Goal: Complete application form: Complete application form

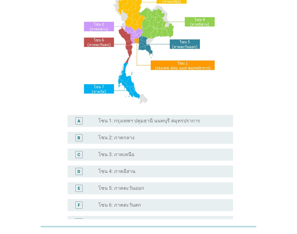
scroll to position [60, 0]
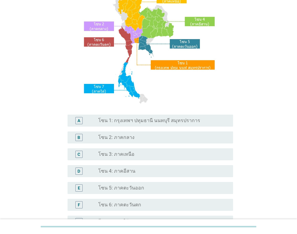
click at [125, 154] on label "โซน 3: ภาคเหนือ" at bounding box center [116, 154] width 36 height 6
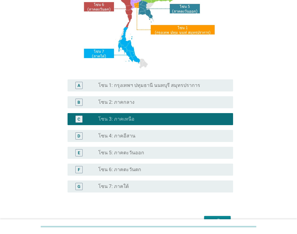
scroll to position [132, 0]
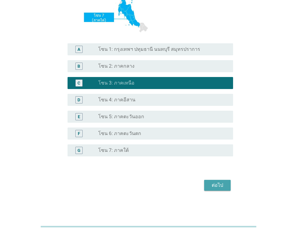
click at [217, 184] on div "ต่อไป" at bounding box center [217, 185] width 17 height 7
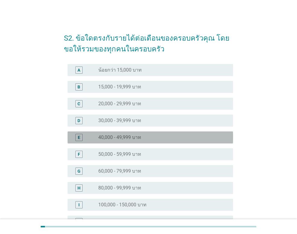
click at [155, 139] on div "radio_button_unchecked 40,000 - 49,999 บาท" at bounding box center [160, 138] width 125 height 6
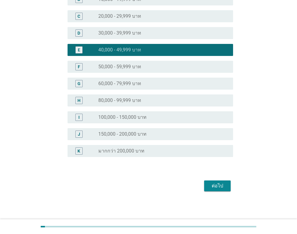
scroll to position [88, 0]
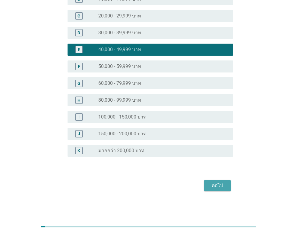
click at [217, 187] on div "ต่อไป" at bounding box center [217, 185] width 17 height 7
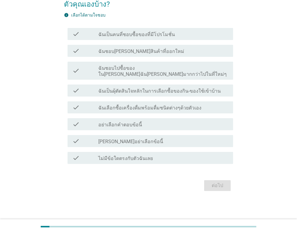
scroll to position [0, 0]
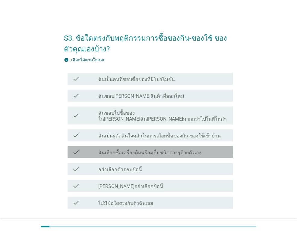
click at [154, 149] on div "check_box_outline_blank ฉันเลือกซื้อเครื่องดื่มพร้อมดื่มชนิดต่างๆด้วยตัวเอง" at bounding box center [163, 152] width 130 height 7
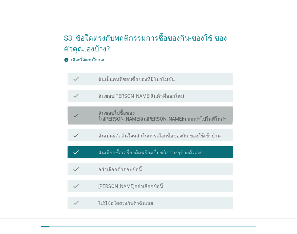
click at [148, 114] on label "ฉันชอบไปซื้อของใน[PERSON_NAME]ฉัน[PERSON_NAME]มากกว่าไปในที่ใหม่ๆ" at bounding box center [163, 116] width 130 height 12
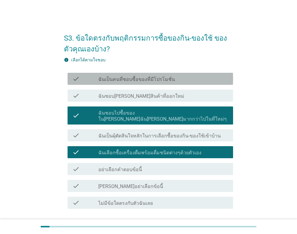
click at [159, 79] on label "ฉันเป็นคนที่ชอบซื้อของที่มีโปรโมชั่น" at bounding box center [136, 79] width 76 height 6
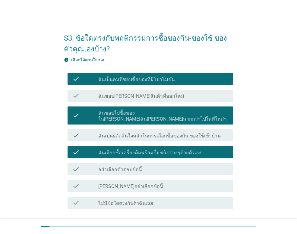
click at [182, 98] on div "check_box_outline_blank ฉันชอบ[PERSON_NAME]สินค้าที่ออกใหม่" at bounding box center [163, 95] width 130 height 7
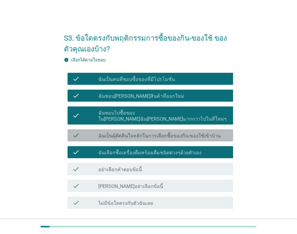
click at [173, 133] on label "ฉันเป็นผุ้ตัดสินใจหลักในการเลือกซื้อของกิน-ของใช้เข้าบ้าน" at bounding box center [159, 136] width 122 height 6
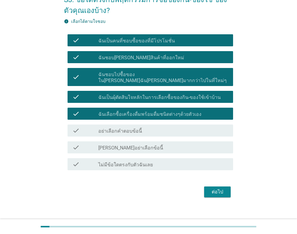
scroll to position [39, 0]
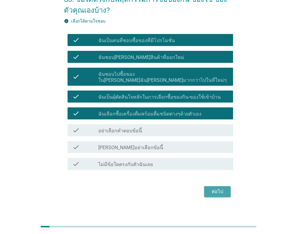
click at [225, 188] on div "ต่อไป" at bounding box center [217, 191] width 17 height 7
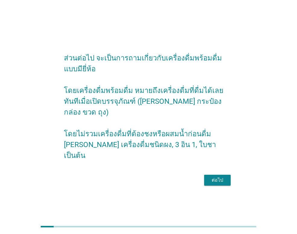
click at [225, 177] on div "ต่อไป" at bounding box center [217, 180] width 17 height 7
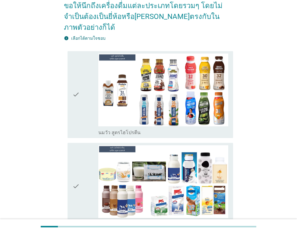
scroll to position [60, 0]
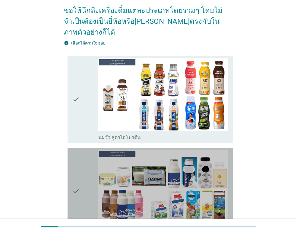
click at [78, 187] on icon "check" at bounding box center [75, 191] width 7 height 82
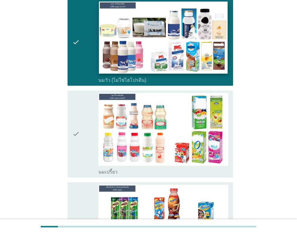
scroll to position [211, 0]
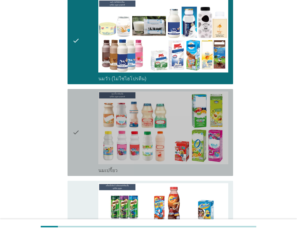
click at [86, 130] on div "check" at bounding box center [85, 133] width 26 height 82
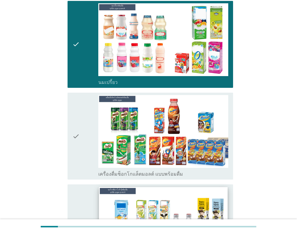
scroll to position [301, 0]
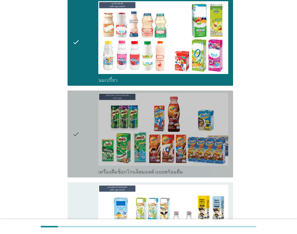
click at [87, 148] on div "check" at bounding box center [85, 134] width 26 height 82
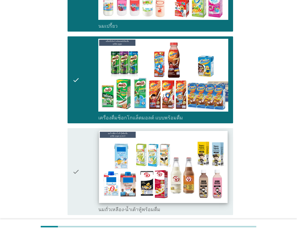
scroll to position [361, 0]
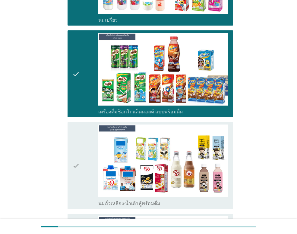
click at [88, 170] on div "check" at bounding box center [85, 166] width 26 height 82
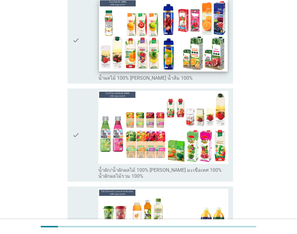
scroll to position [1054, 0]
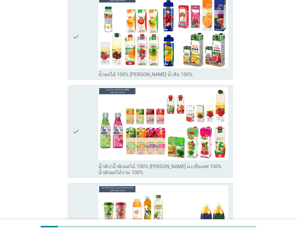
click at [75, 133] on icon "check" at bounding box center [75, 131] width 7 height 88
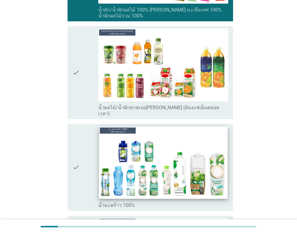
scroll to position [1295, 0]
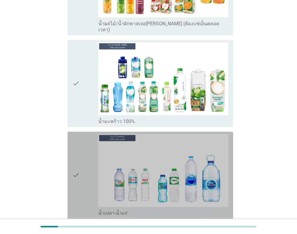
click at [83, 167] on div "check" at bounding box center [85, 175] width 26 height 82
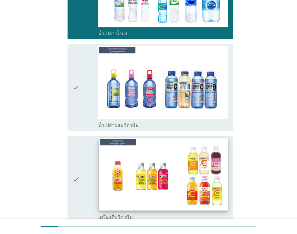
scroll to position [1475, 0]
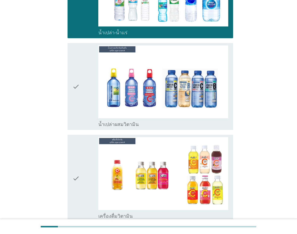
click at [86, 162] on div "check" at bounding box center [85, 178] width 26 height 82
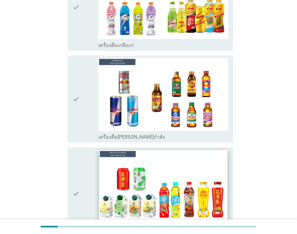
scroll to position [1777, 0]
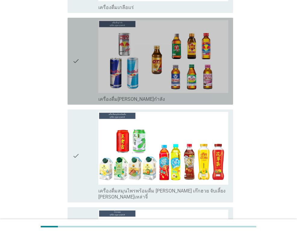
click at [87, 60] on div "check" at bounding box center [85, 61] width 26 height 82
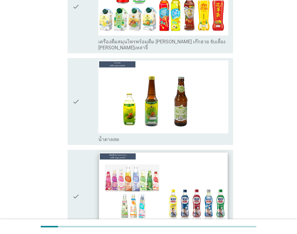
scroll to position [1927, 0]
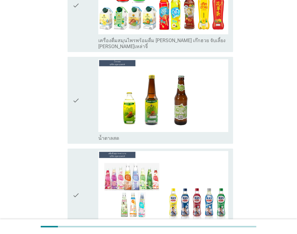
click at [81, 83] on div "check" at bounding box center [85, 100] width 26 height 82
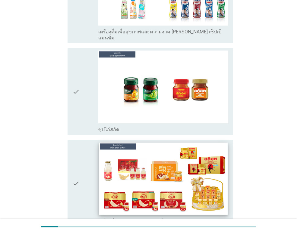
scroll to position [2154, 0]
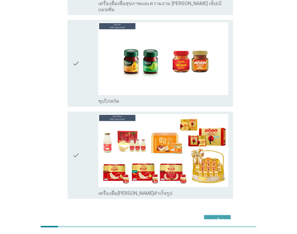
click at [219, 217] on div "ต่อไป" at bounding box center [217, 220] width 17 height 7
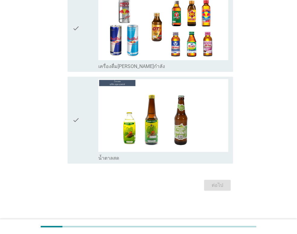
scroll to position [0, 0]
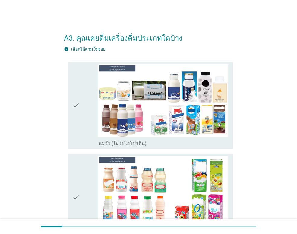
click at [86, 130] on div "check" at bounding box center [85, 105] width 26 height 82
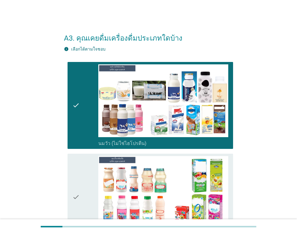
click at [74, 179] on icon "check" at bounding box center [75, 197] width 7 height 82
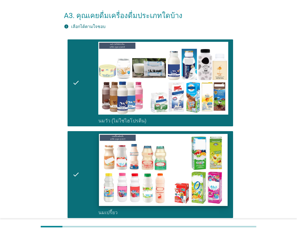
scroll to position [90, 0]
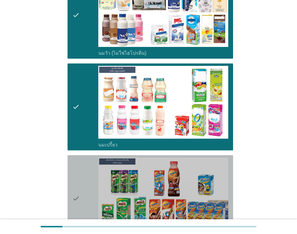
click at [90, 181] on div "check" at bounding box center [85, 199] width 26 height 82
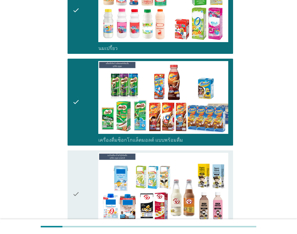
scroll to position [211, 0]
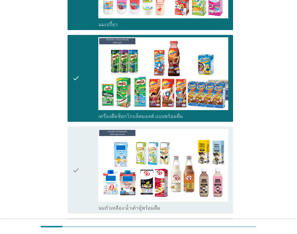
click at [84, 168] on div "check" at bounding box center [85, 170] width 26 height 82
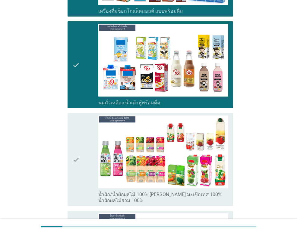
scroll to position [331, 0]
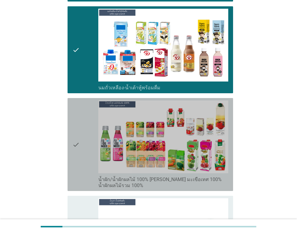
click at [79, 162] on icon "check" at bounding box center [75, 145] width 7 height 88
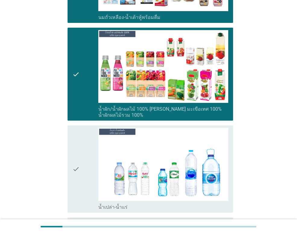
scroll to position [482, 0]
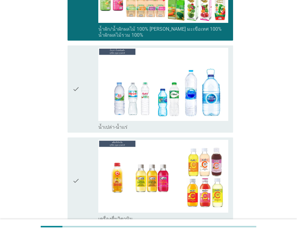
click at [82, 95] on div "check" at bounding box center [85, 89] width 26 height 82
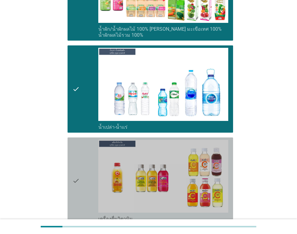
click at [79, 165] on icon "check" at bounding box center [75, 181] width 7 height 82
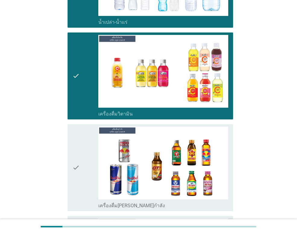
scroll to position [602, 0]
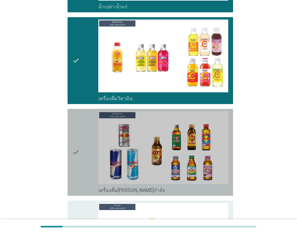
click at [91, 143] on div "check" at bounding box center [85, 152] width 26 height 82
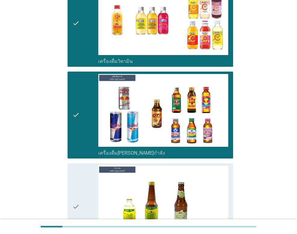
scroll to position [723, 0]
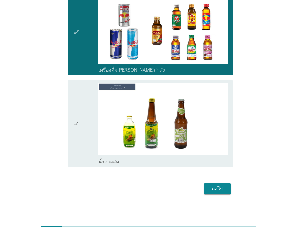
click at [92, 121] on div "check" at bounding box center [85, 124] width 26 height 82
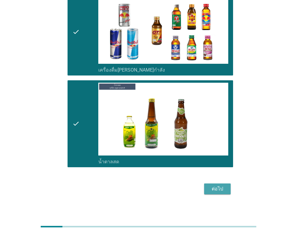
click at [216, 190] on div "ต่อไป" at bounding box center [217, 188] width 17 height 7
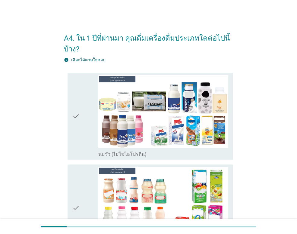
click at [76, 127] on icon "check" at bounding box center [75, 116] width 7 height 82
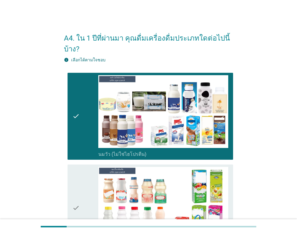
click at [76, 186] on icon "check" at bounding box center [75, 208] width 7 height 82
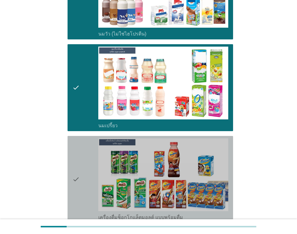
click at [79, 172] on icon "check" at bounding box center [75, 180] width 7 height 82
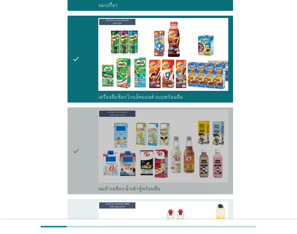
click at [82, 153] on div "check" at bounding box center [85, 151] width 26 height 82
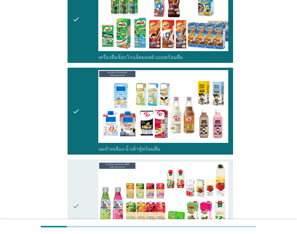
scroll to position [331, 0]
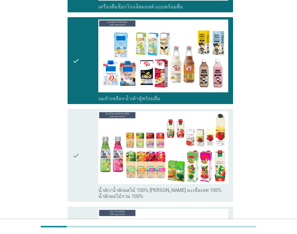
click at [86, 156] on div "check" at bounding box center [85, 155] width 26 height 88
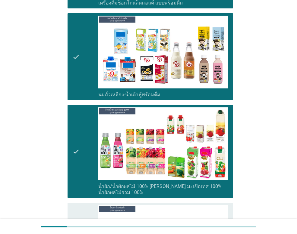
scroll to position [391, 0]
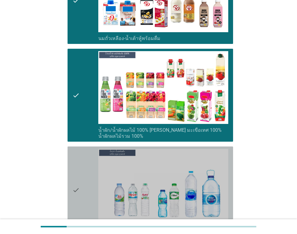
click at [86, 170] on div "check" at bounding box center [85, 190] width 26 height 82
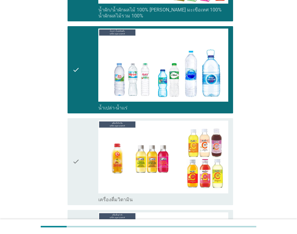
click at [90, 174] on div "check" at bounding box center [85, 162] width 26 height 82
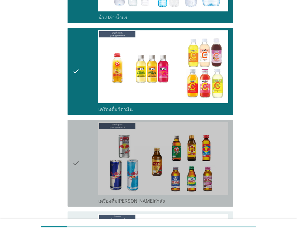
click at [88, 170] on div "check" at bounding box center [85, 163] width 26 height 82
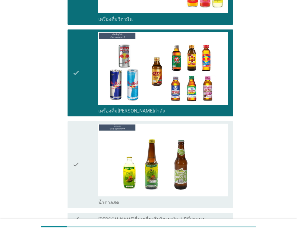
click at [87, 168] on div "check" at bounding box center [85, 165] width 26 height 82
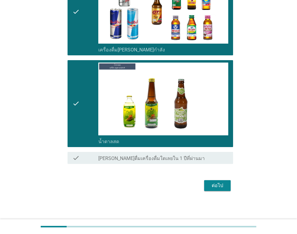
scroll to position [754, 0]
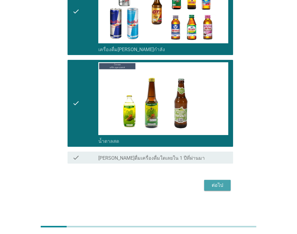
click at [219, 184] on div "ต่อไป" at bounding box center [217, 185] width 17 height 7
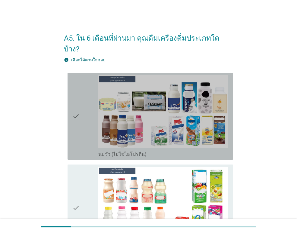
click at [85, 111] on div "check" at bounding box center [85, 116] width 26 height 82
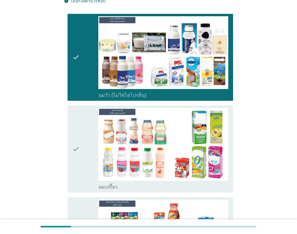
scroll to position [60, 0]
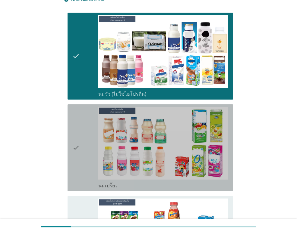
click at [84, 123] on div "check" at bounding box center [85, 148] width 26 height 82
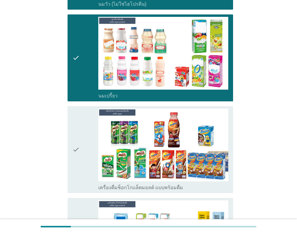
scroll to position [151, 0]
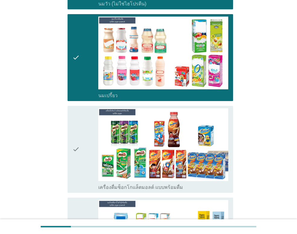
click at [88, 147] on div "check" at bounding box center [85, 149] width 26 height 82
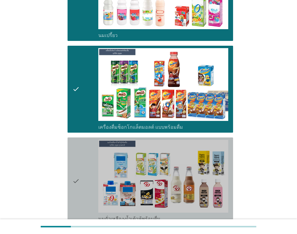
click at [88, 148] on div "check" at bounding box center [85, 181] width 26 height 82
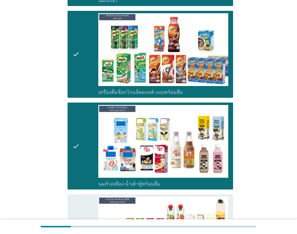
scroll to position [301, 0]
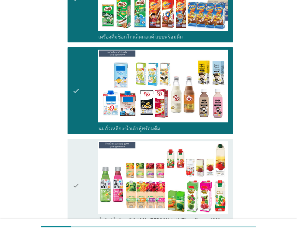
click at [89, 157] on div "check" at bounding box center [85, 186] width 26 height 88
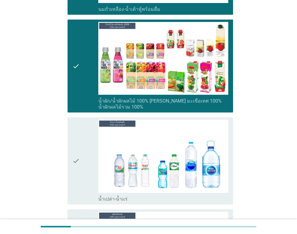
scroll to position [422, 0]
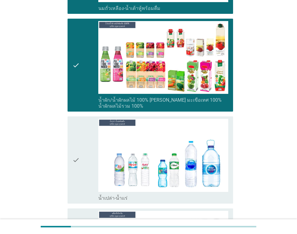
click at [89, 157] on div "check" at bounding box center [85, 160] width 26 height 82
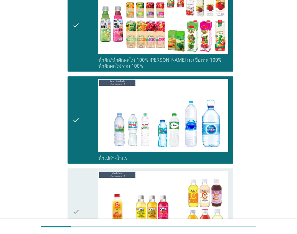
scroll to position [512, 0]
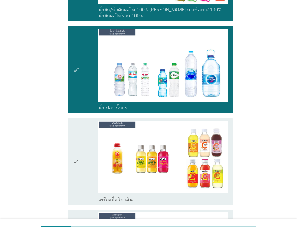
click at [86, 133] on div "check" at bounding box center [85, 162] width 26 height 82
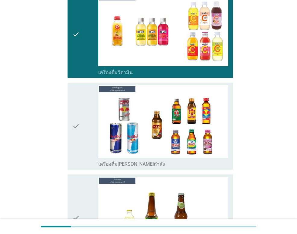
scroll to position [662, 0]
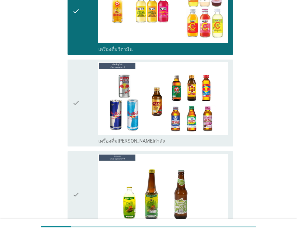
click at [91, 113] on div "check" at bounding box center [85, 103] width 26 height 82
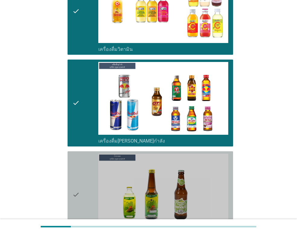
click at [92, 171] on div "check" at bounding box center [85, 195] width 26 height 82
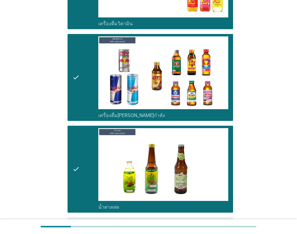
scroll to position [723, 0]
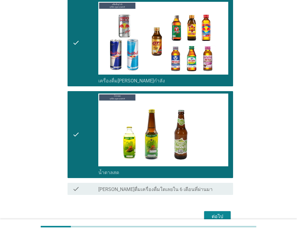
click at [214, 213] on div "ต่อไป" at bounding box center [217, 216] width 17 height 7
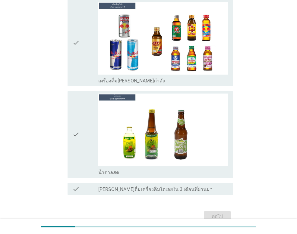
scroll to position [0, 0]
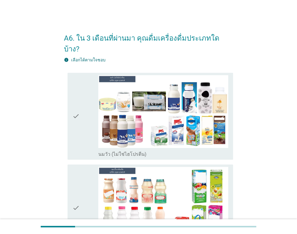
click at [81, 126] on div "check" at bounding box center [85, 116] width 26 height 82
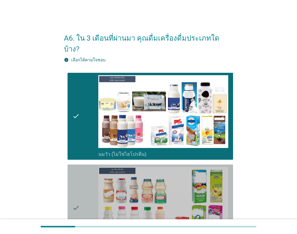
click at [85, 167] on div "check" at bounding box center [85, 208] width 26 height 82
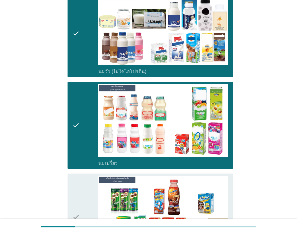
scroll to position [90, 0]
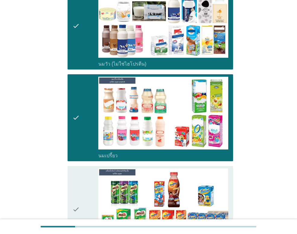
click at [87, 173] on div "check" at bounding box center [85, 210] width 26 height 82
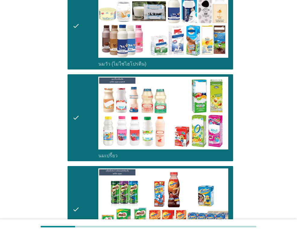
scroll to position [181, 0]
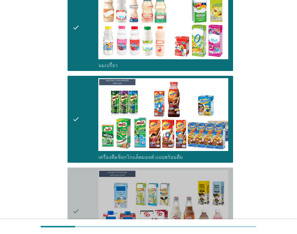
click at [86, 175] on div "check" at bounding box center [85, 211] width 26 height 82
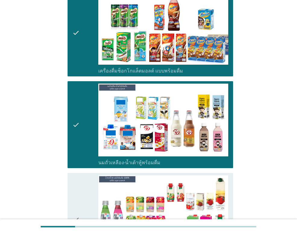
scroll to position [271, 0]
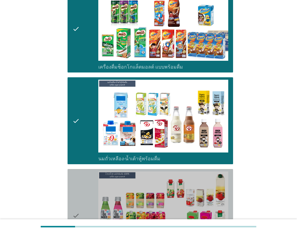
click at [86, 175] on div "check" at bounding box center [85, 216] width 26 height 88
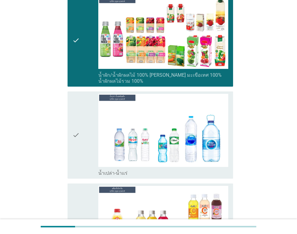
scroll to position [482, 0]
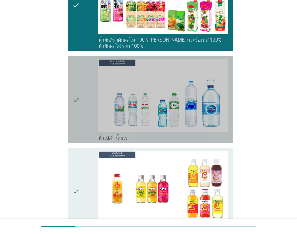
click at [79, 113] on icon "check" at bounding box center [75, 100] width 7 height 82
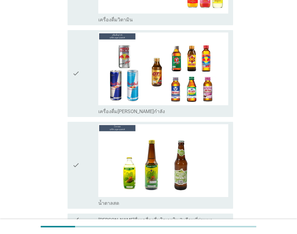
scroll to position [693, 0]
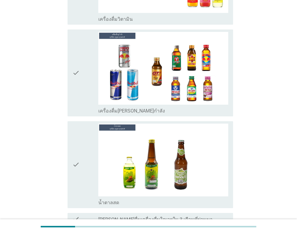
click at [89, 171] on div "check" at bounding box center [85, 165] width 26 height 82
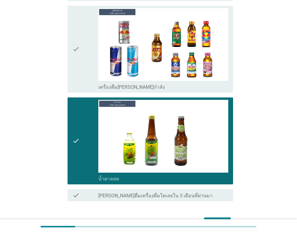
scroll to position [743, 0]
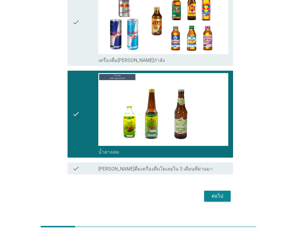
click at [92, 124] on div "check" at bounding box center [85, 114] width 26 height 82
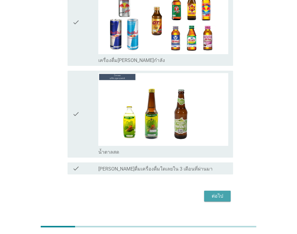
click at [214, 191] on button "ต่อไป" at bounding box center [217, 196] width 26 height 11
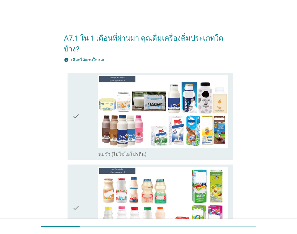
click at [90, 120] on div "check" at bounding box center [85, 116] width 26 height 82
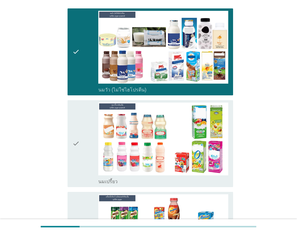
scroll to position [90, 0]
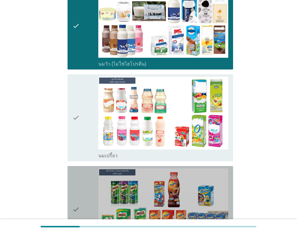
click at [81, 178] on div "check" at bounding box center [85, 210] width 26 height 82
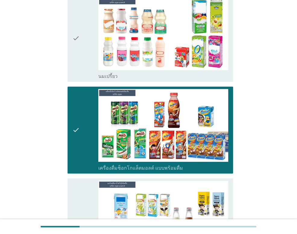
scroll to position [211, 0]
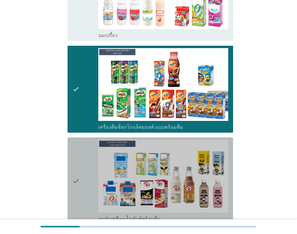
click at [84, 154] on div "check" at bounding box center [85, 181] width 26 height 82
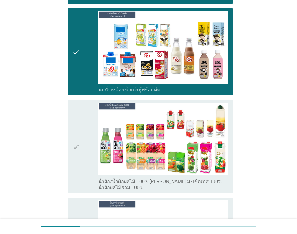
scroll to position [361, 0]
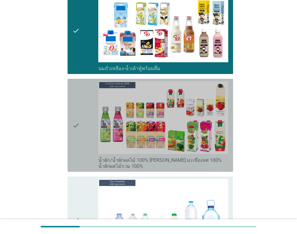
click at [84, 96] on div "check" at bounding box center [85, 125] width 26 height 88
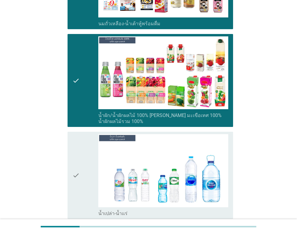
scroll to position [422, 0]
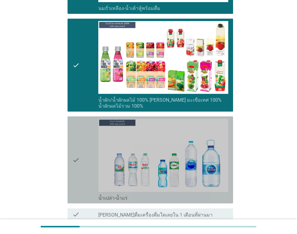
click at [89, 159] on div "check" at bounding box center [85, 160] width 26 height 82
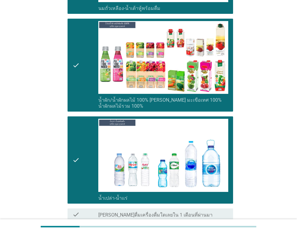
scroll to position [467, 0]
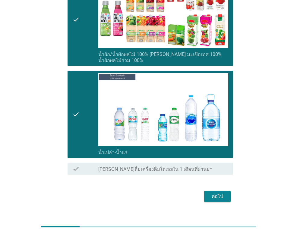
click at [213, 193] on div "ต่อไป" at bounding box center [217, 196] width 17 height 7
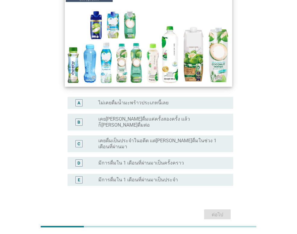
scroll to position [90, 0]
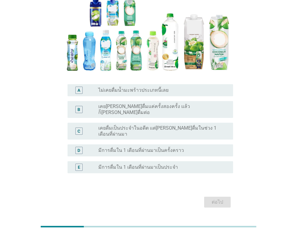
click at [142, 107] on label "เคย[PERSON_NAME]ดื่มแค่ครั้งสองครั้ง แล้วก็[PERSON_NAME]ดื่มต่อ" at bounding box center [160, 110] width 125 height 12
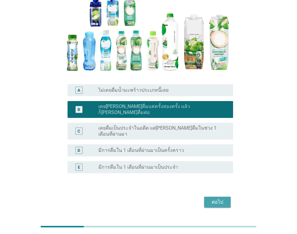
click at [219, 199] on div "ต่อไป" at bounding box center [217, 202] width 17 height 7
